Goal: Task Accomplishment & Management: Manage account settings

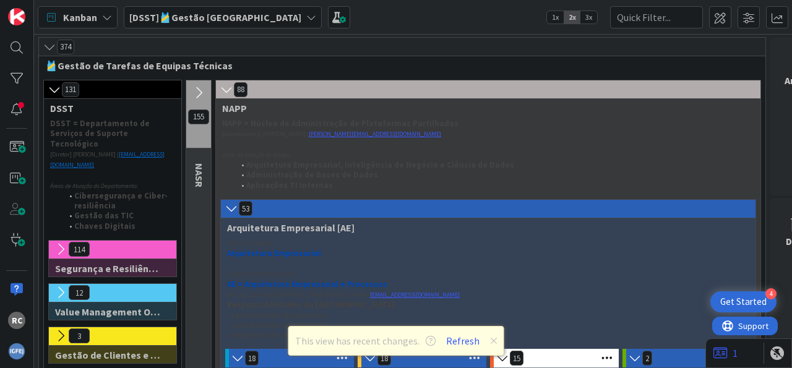
scroll to position [1349, 59]
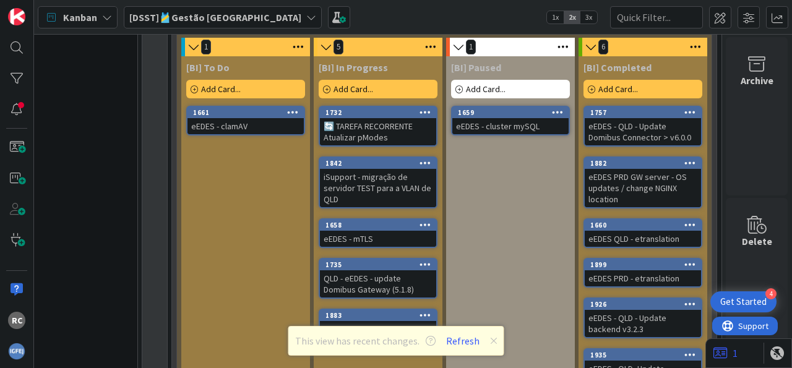
click at [495, 341] on div "This view has recent changes. Refresh" at bounding box center [396, 341] width 216 height 30
click at [491, 341] on icon at bounding box center [493, 341] width 7 height 10
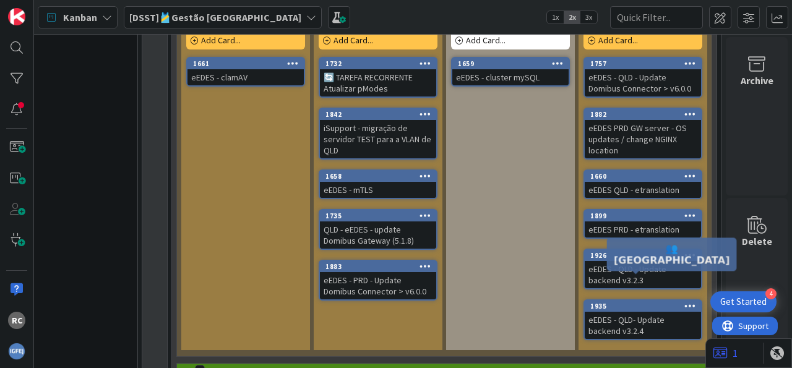
scroll to position [1425, 59]
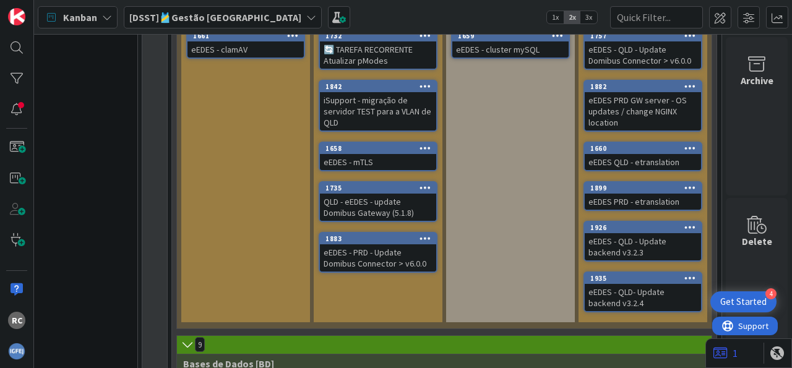
click at [684, 273] on icon at bounding box center [690, 277] width 12 height 9
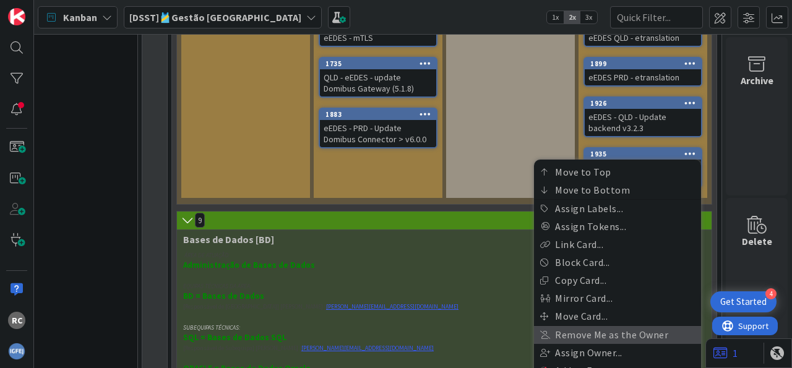
scroll to position [1579, 59]
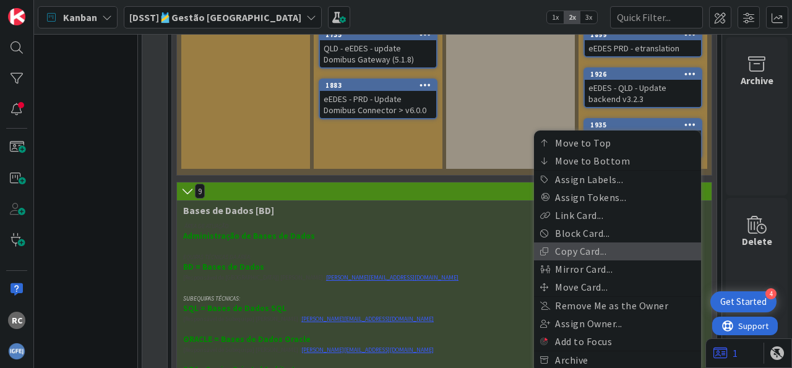
click at [588, 243] on link "Copy Card..." at bounding box center [617, 252] width 167 height 18
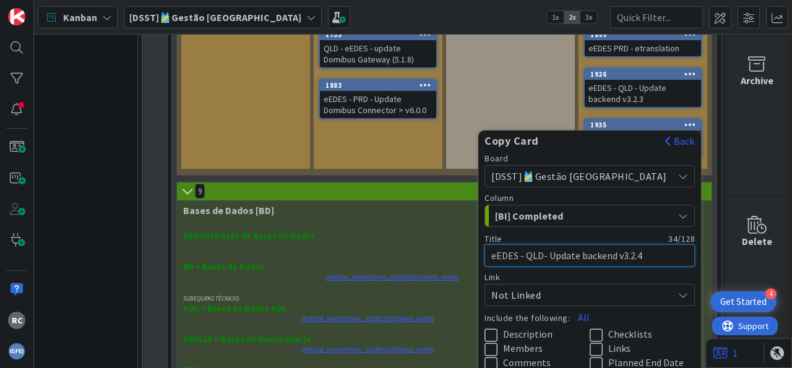
click at [569, 244] on textarea "eEDES - QLD- Update backend v3.2.4" at bounding box center [589, 255] width 210 height 22
click at [559, 244] on textarea "eEDES - QLD- Update backend v3.2.4" at bounding box center [589, 255] width 210 height 22
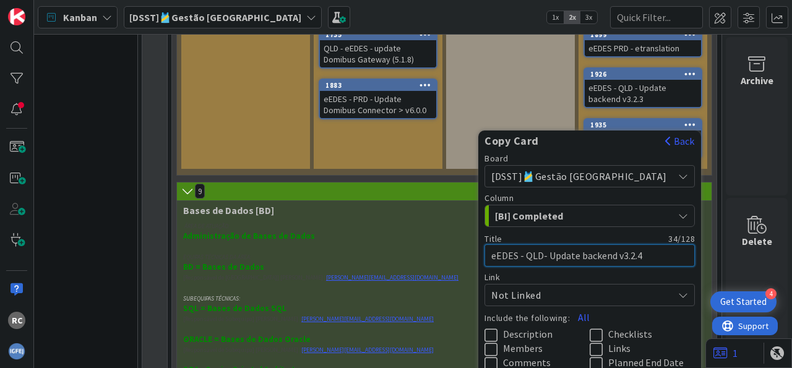
click at [559, 244] on textarea "eEDES - QLD- Update backend v3.2.4" at bounding box center [589, 255] width 210 height 22
type textarea "x"
type textarea "eEDES - QLD - Update backend v3.2.4"
type textarea "x"
type textarea "eEDES - QL - Update backend v3.2.4"
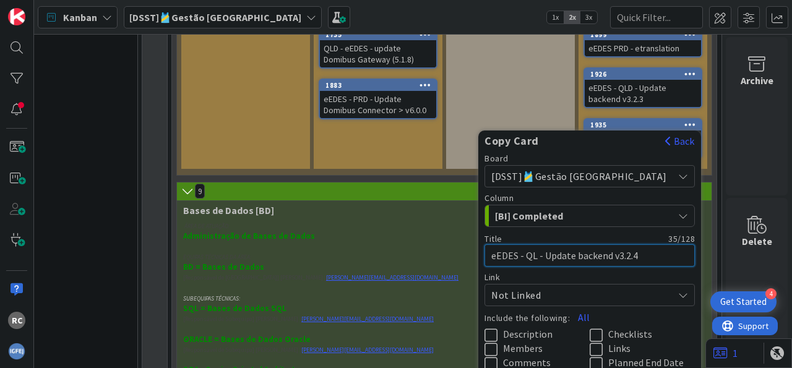
type textarea "x"
type textarea "eEDES - Q - Update backend v3.2.4"
type textarea "x"
type textarea "eEDES - - Update backend v3.2.4"
type textarea "x"
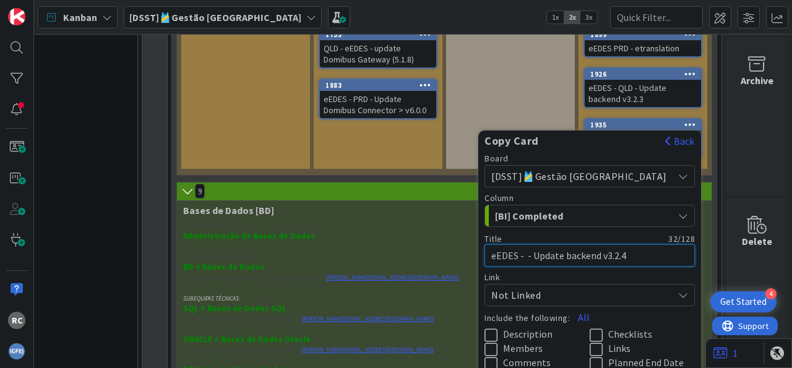
type textarea "eEDES - O - Update backend v3.2.4"
type textarea "x"
type textarea "eEDES - - Update backend v3.2.4"
type textarea "x"
type textarea "eEDES - P - Update backend v3.2.4"
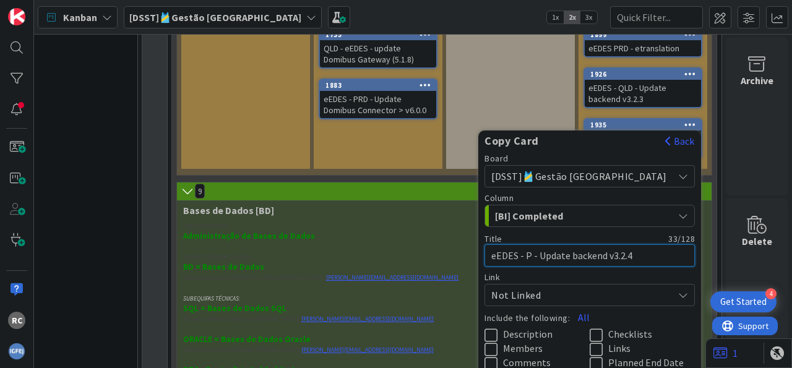
type textarea "x"
type textarea "eEDES - PR - Update backend v3.2.4"
type textarea "x"
type textarea "eEDES - PRD - Update backend v3.2.4"
click at [598, 306] on button "All" at bounding box center [584, 317] width 28 height 22
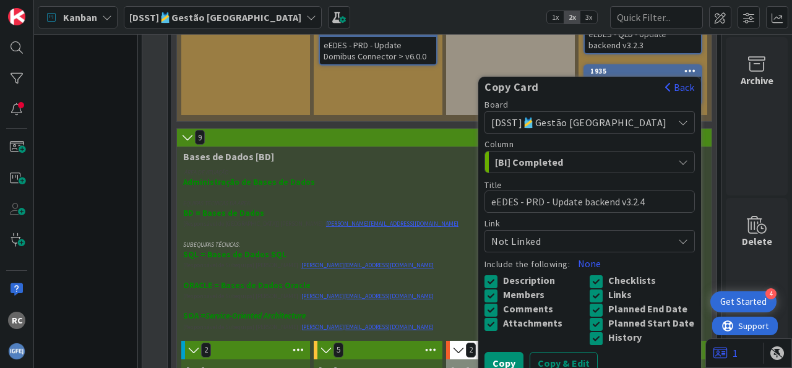
scroll to position [1656, 59]
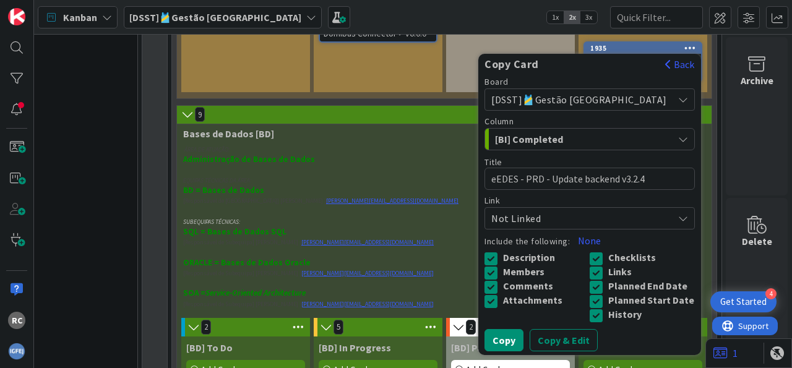
click at [603, 294] on icon at bounding box center [599, 301] width 19 height 15
click at [605, 280] on icon at bounding box center [599, 287] width 19 height 15
click at [607, 308] on icon at bounding box center [599, 315] width 19 height 15
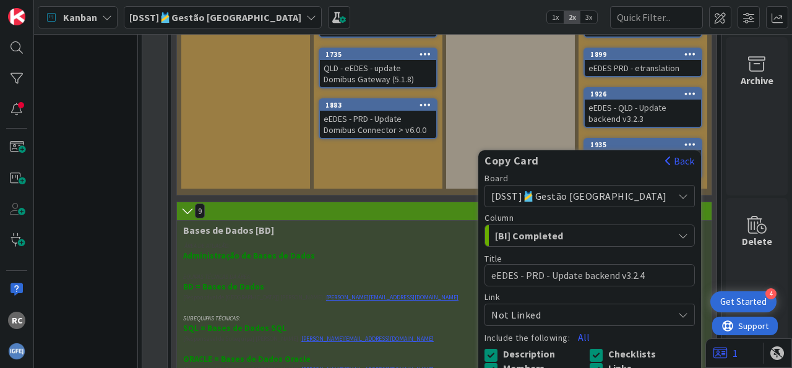
scroll to position [1502, 59]
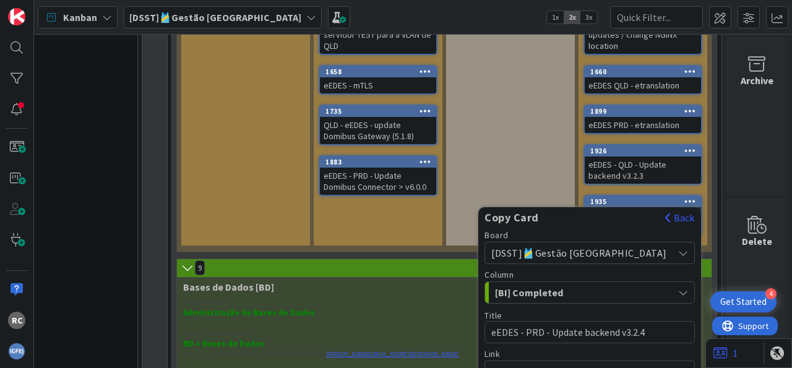
click at [588, 285] on span "[BI] Completed" at bounding box center [541, 293] width 93 height 16
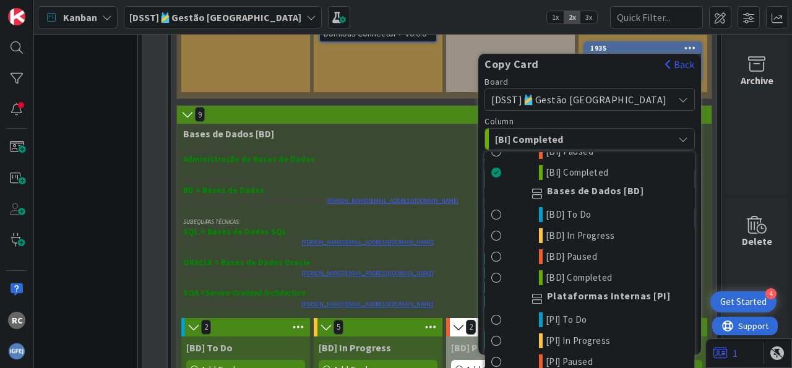
scroll to position [2241, 0]
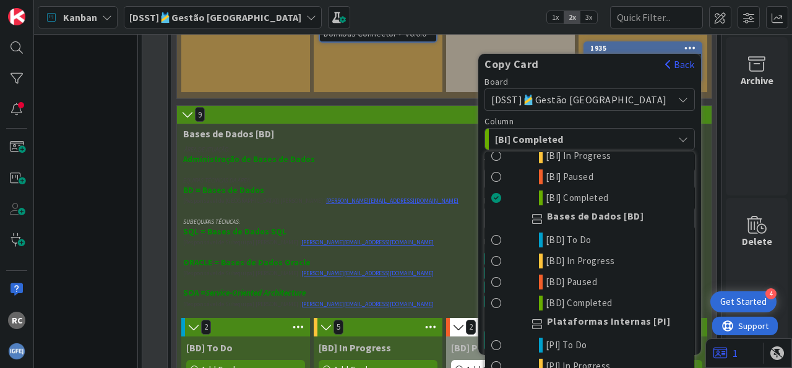
click at [502, 127] on span at bounding box center [496, 134] width 11 height 15
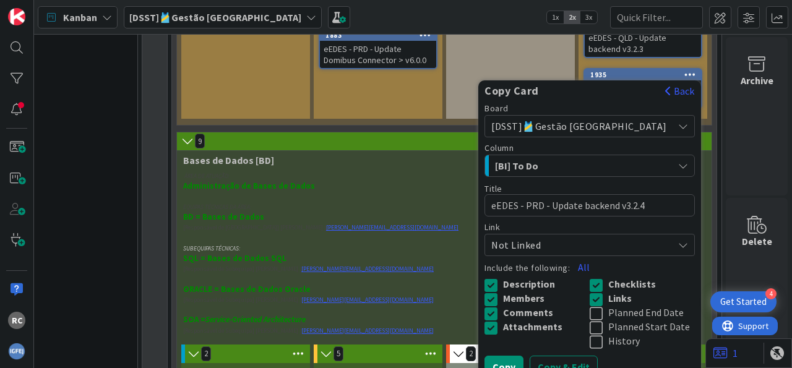
scroll to position [1656, 59]
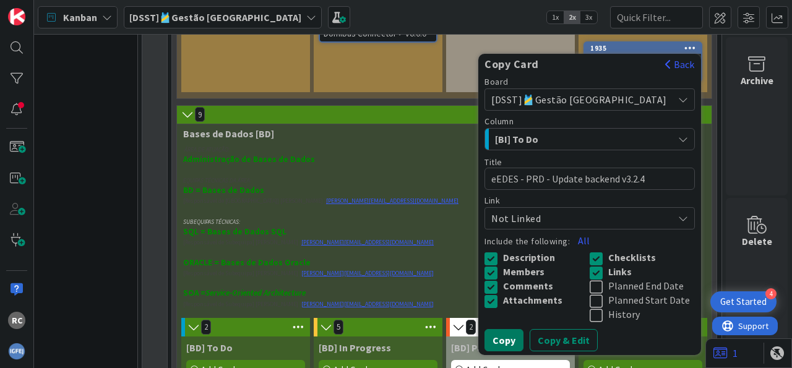
click at [523, 329] on button "Copy" at bounding box center [503, 340] width 39 height 22
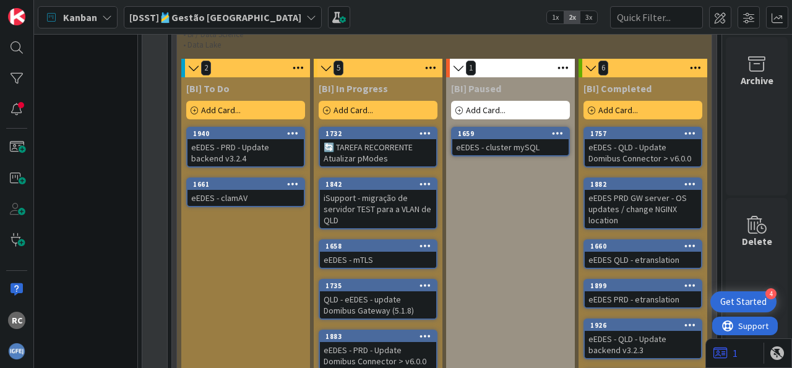
scroll to position [1272, 59]
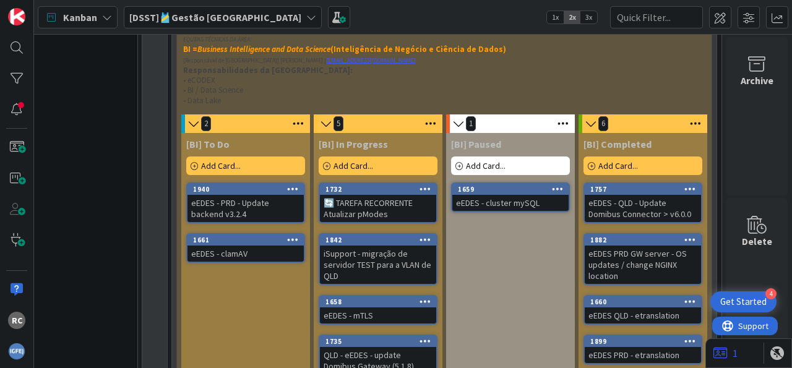
click at [244, 195] on div "eEDES - PRD - Update backend v3.2.4" at bounding box center [245, 208] width 116 height 27
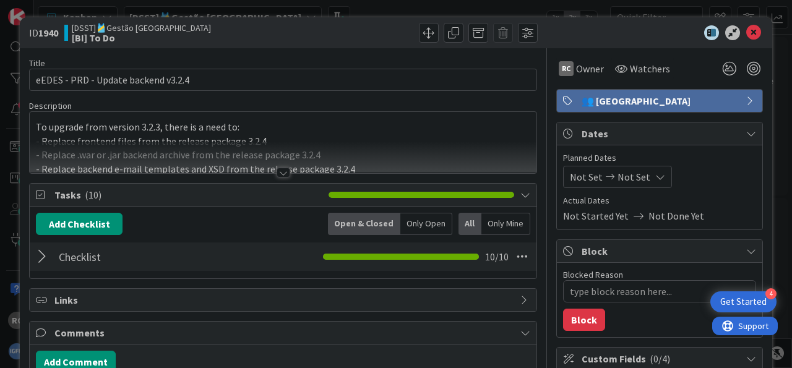
type textarea "x"
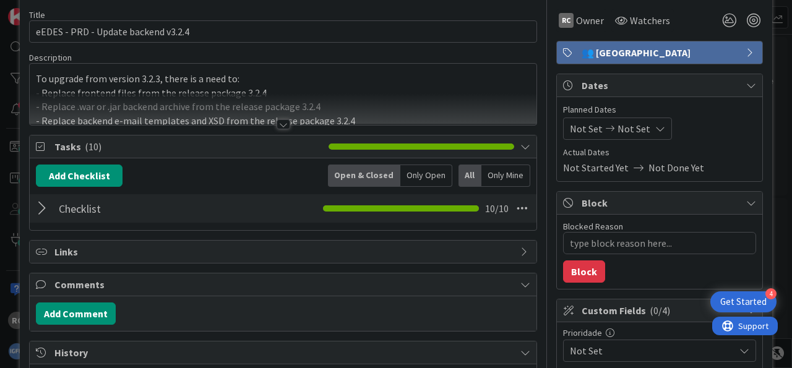
scroll to position [77, 0]
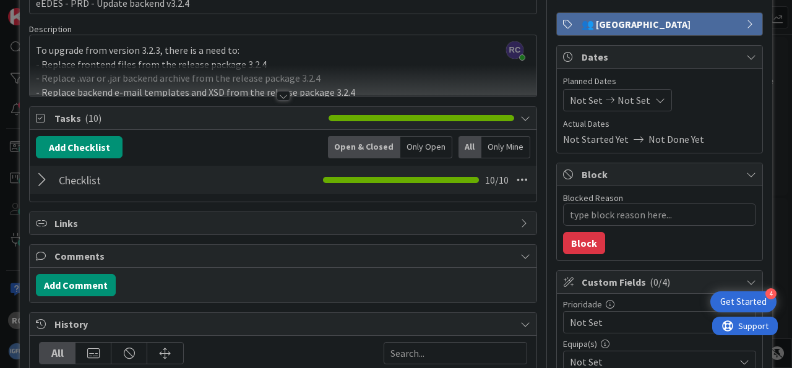
click at [629, 97] on span "Not Set" at bounding box center [633, 100] width 33 height 15
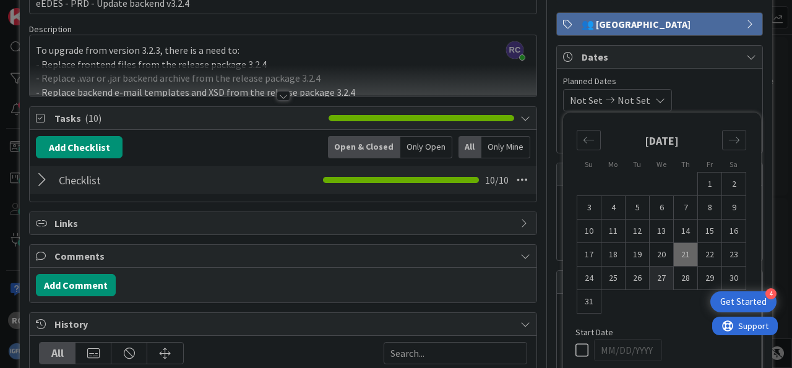
click at [650, 277] on td "27" at bounding box center [662, 279] width 24 height 24
type input "[DATE]"
type textarea "x"
click at [731, 132] on div "Move forward to switch to the next month." at bounding box center [734, 140] width 24 height 20
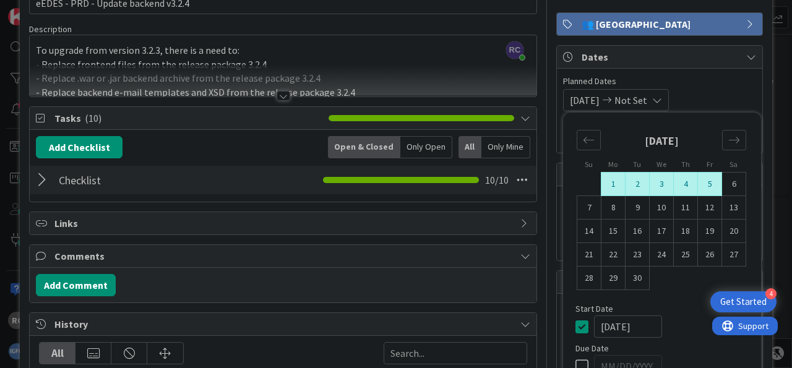
click at [708, 182] on td "5" at bounding box center [710, 185] width 24 height 24
type input "[DATE]"
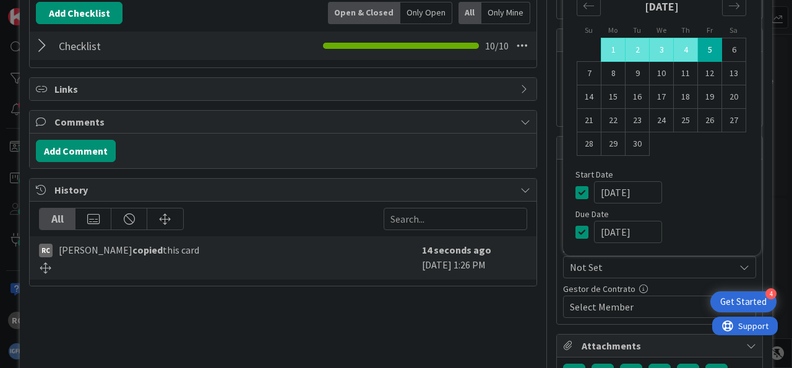
scroll to position [24, 0]
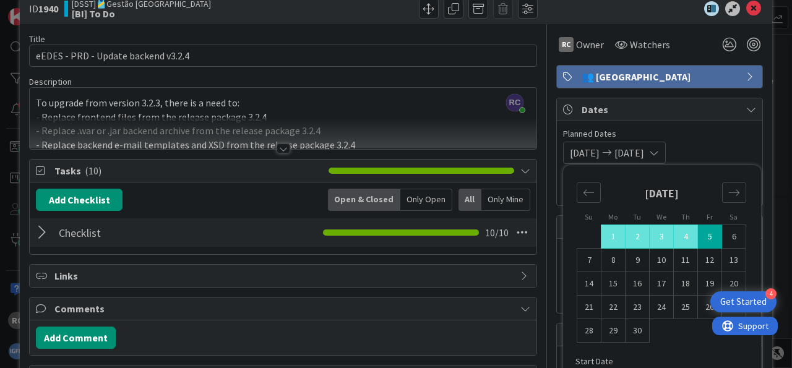
click at [38, 233] on div at bounding box center [44, 232] width 16 height 22
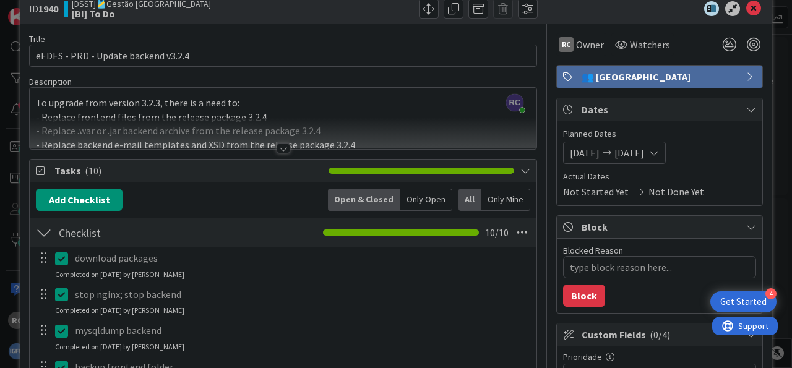
scroll to position [178, 0]
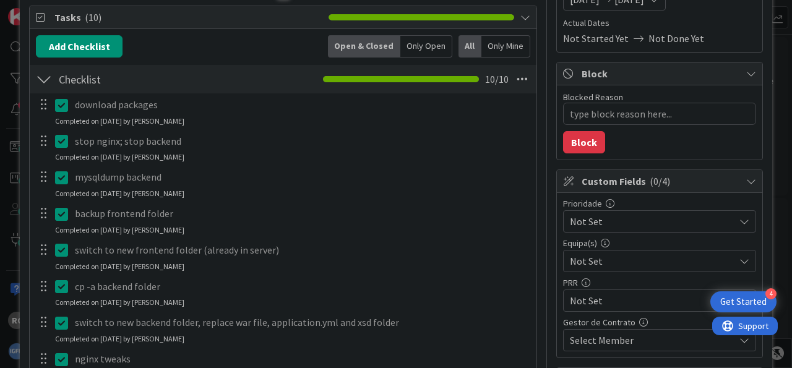
click at [64, 107] on icon at bounding box center [64, 105] width 19 height 15
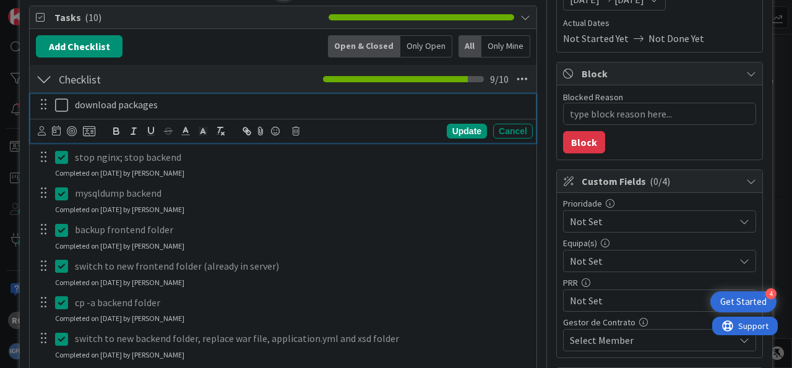
click at [64, 107] on icon at bounding box center [64, 105] width 19 height 15
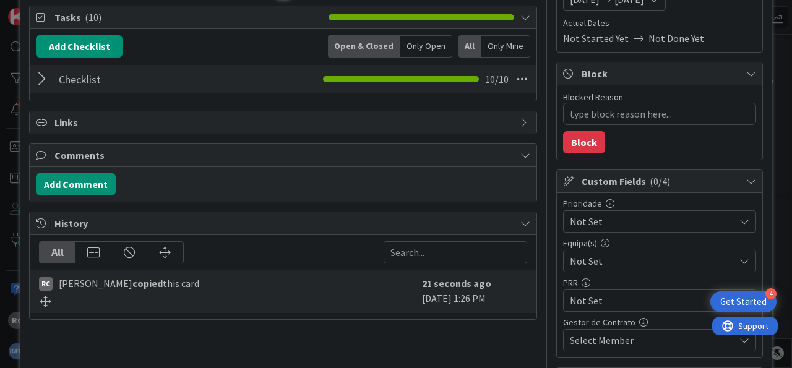
click at [43, 80] on div at bounding box center [44, 79] width 16 height 22
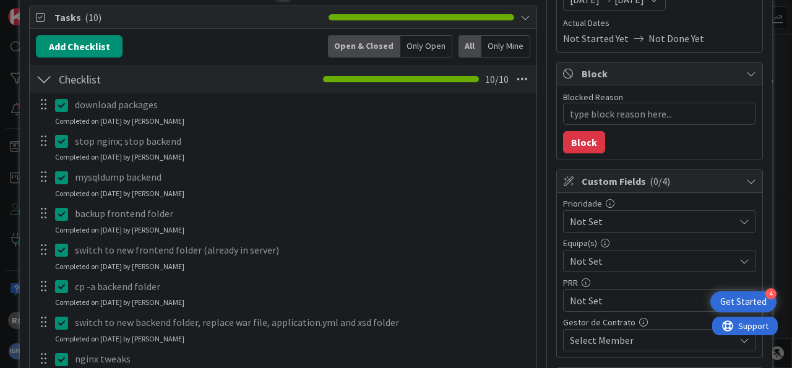
click at [65, 137] on icon at bounding box center [64, 141] width 19 height 15
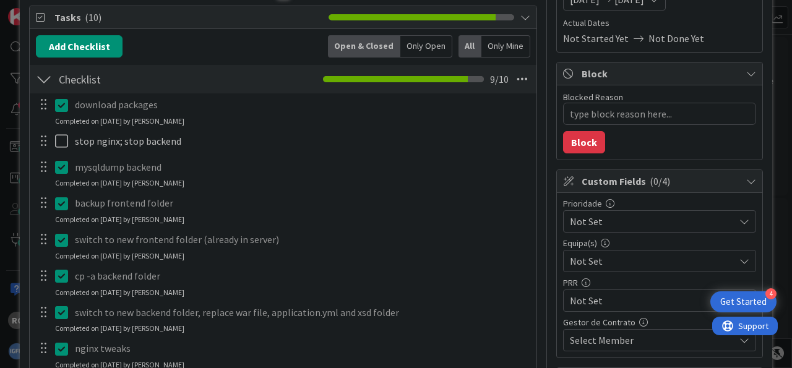
click at [60, 191] on div "download packages Update Cancel Completed on [DATE] by [PERSON_NAME] stop nginx…" at bounding box center [283, 283] width 494 height 380
click at [61, 169] on icon at bounding box center [64, 167] width 19 height 15
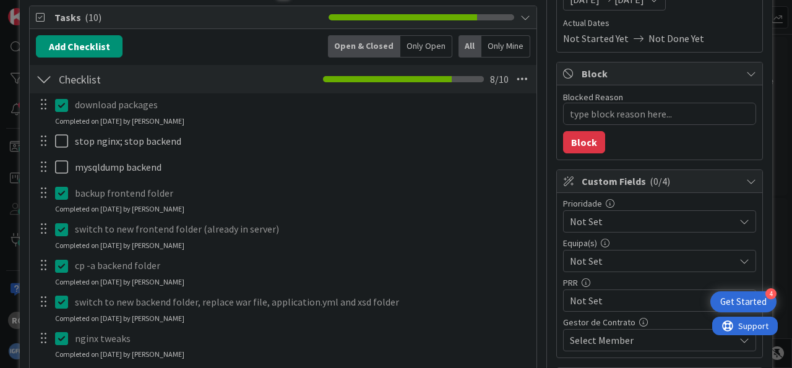
click at [62, 213] on div "backup frontend folder Update Cancel Completed on [DATE] by [PERSON_NAME]" at bounding box center [282, 199] width 505 height 33
click at [69, 188] on icon at bounding box center [64, 193] width 19 height 15
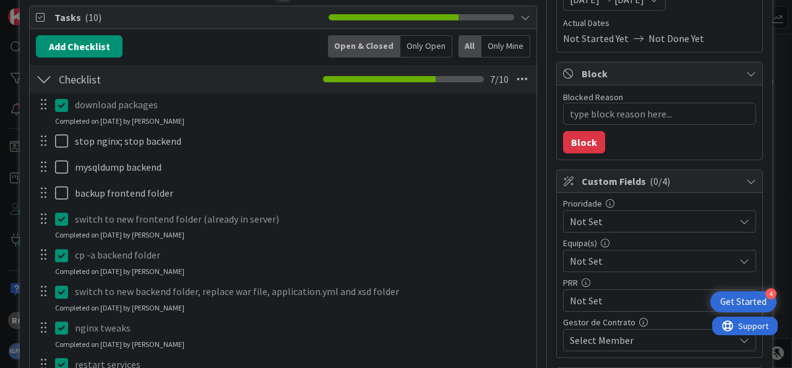
click at [62, 240] on div "download packages Update Cancel Completed on [DATE] by [PERSON_NAME] stop nginx…" at bounding box center [283, 272] width 494 height 359
click at [66, 222] on icon at bounding box center [64, 219] width 19 height 15
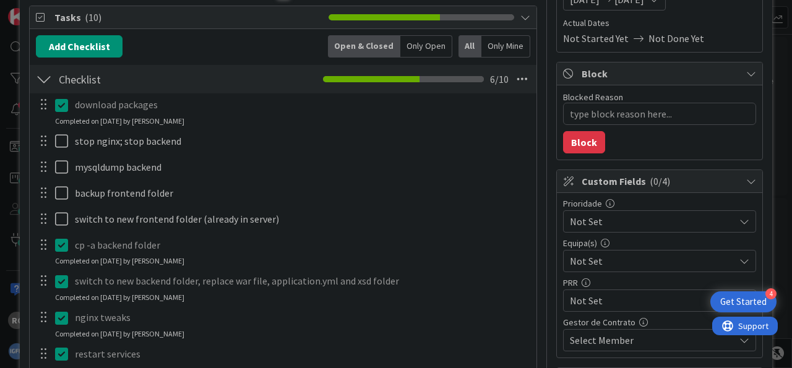
click at [62, 265] on div "cp -a backend folder Update Cancel Completed on [DATE] by [PERSON_NAME]" at bounding box center [282, 250] width 505 height 33
click at [60, 244] on icon at bounding box center [64, 245] width 19 height 15
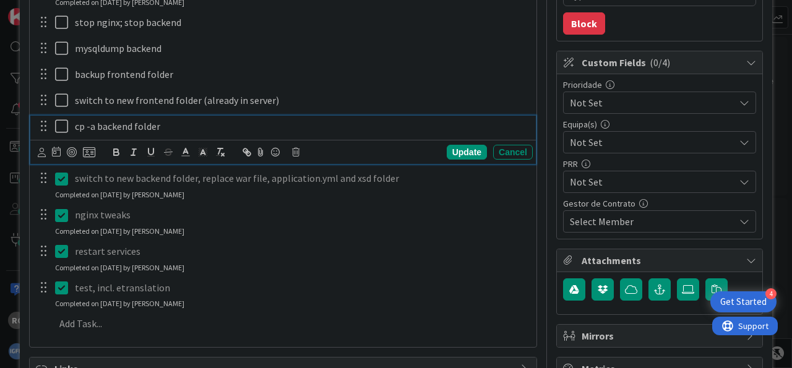
scroll to position [331, 0]
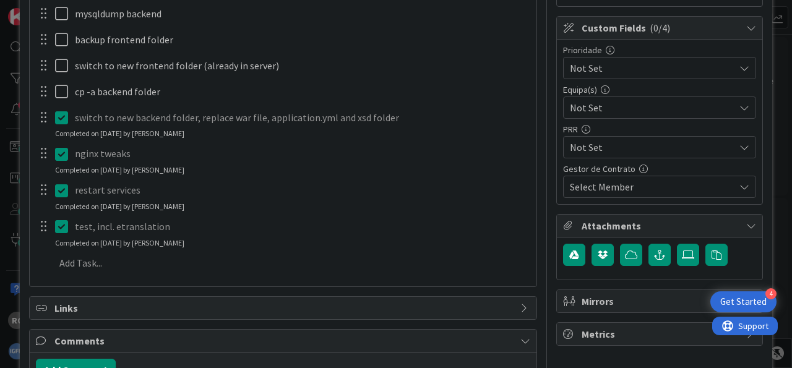
click at [65, 148] on div "download packages Update Cancel Completed on [DATE] by [PERSON_NAME] stop nginx…" at bounding box center [283, 109] width 494 height 339
click at [60, 121] on icon at bounding box center [64, 117] width 19 height 15
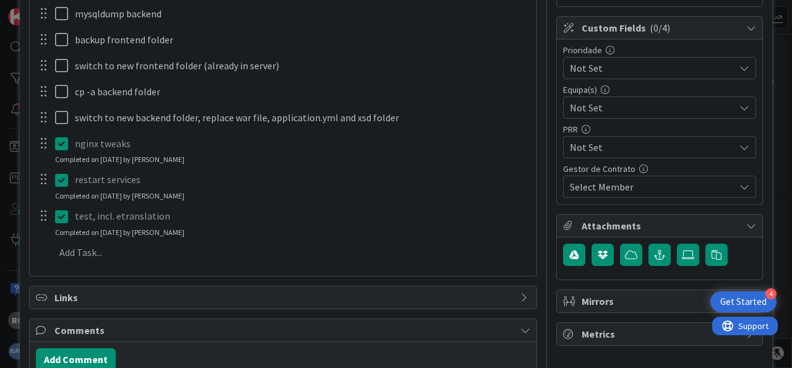
click at [64, 161] on div "nginx tweaks Update Cancel Completed on [DATE] by [PERSON_NAME]" at bounding box center [282, 149] width 505 height 33
click at [62, 139] on icon at bounding box center [64, 143] width 19 height 15
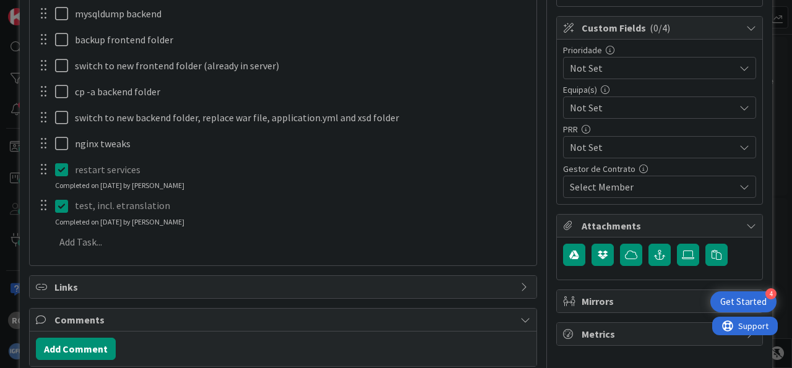
click at [64, 192] on div "download packages Update Cancel Completed on [DATE] by [PERSON_NAME] stop nginx…" at bounding box center [283, 99] width 494 height 318
click at [64, 170] on icon at bounding box center [64, 169] width 19 height 15
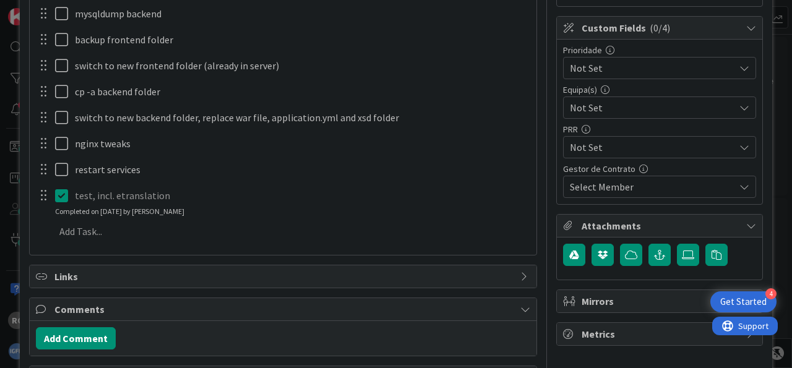
click at [64, 217] on div "download packages Update Cancel Completed on [DATE] by [PERSON_NAME] stop nginx…" at bounding box center [283, 93] width 494 height 307
click at [62, 195] on icon at bounding box center [64, 195] width 19 height 15
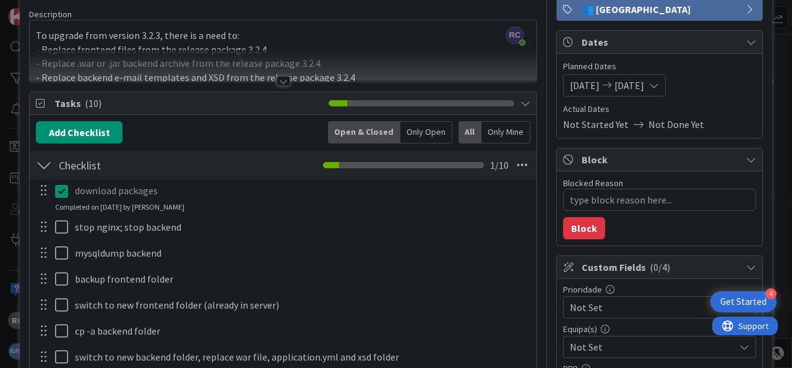
scroll to position [15, 0]
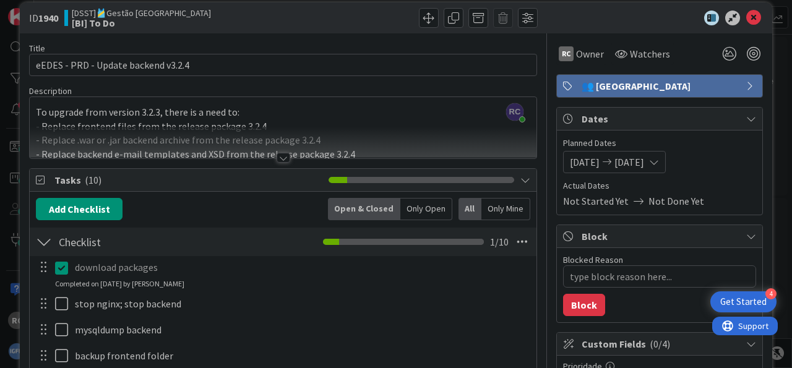
click at [325, 117] on div "To upgrade from version 3.2.3, there is a need to: - Replace frontend files fro…" at bounding box center [283, 131] width 507 height 56
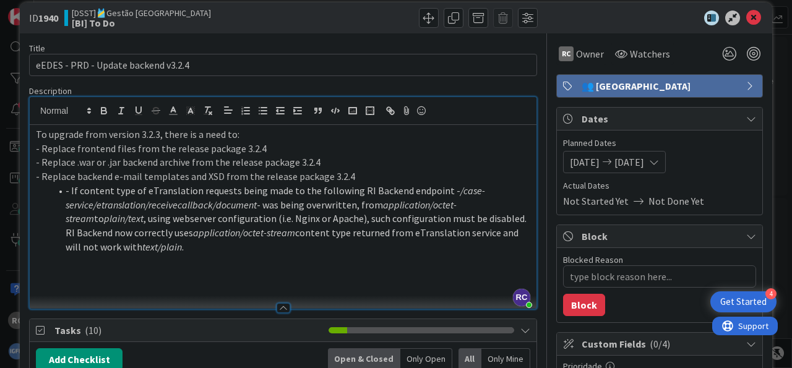
drag, startPoint x: 205, startPoint y: 240, endPoint x: 0, endPoint y: 130, distance: 232.5
click at [30, 130] on div "To upgrade from version 3.2.3, there is a need to: - Replace frontend files fro…" at bounding box center [283, 217] width 507 height 184
click at [331, 176] on p "- Replace backend e-mail templates and XSD from the release package 3.2.4" at bounding box center [283, 177] width 494 height 14
click at [746, 18] on icon at bounding box center [753, 18] width 15 height 15
type textarea "x"
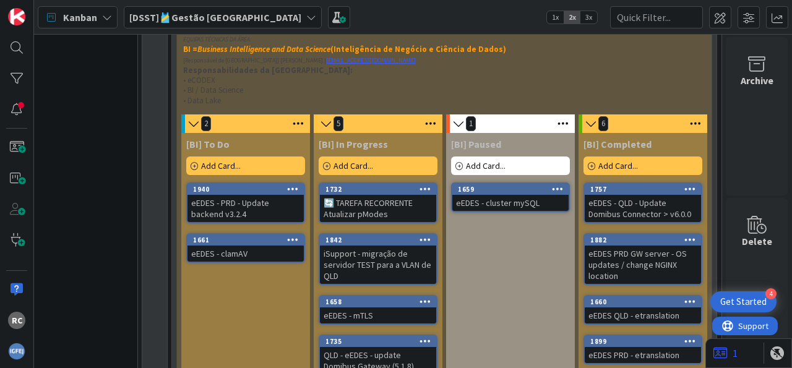
scroll to position [1425, 59]
